Goal: Information Seeking & Learning: Learn about a topic

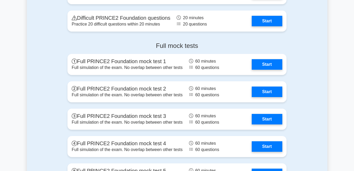
scroll to position [599, 0]
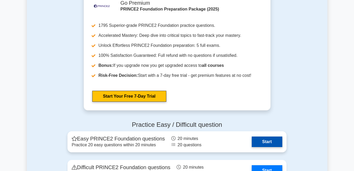
click at [280, 143] on link "Start" at bounding box center [267, 142] width 31 height 11
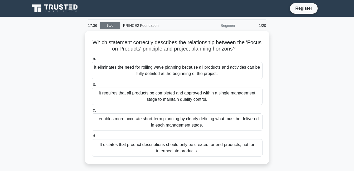
click at [108, 29] on div "17:36 Stop PRINCE2 Foundation Beginner 1/20" at bounding box center [177, 25] width 185 height 11
click at [108, 27] on link "Stop" at bounding box center [110, 25] width 20 height 7
